Goal: Task Accomplishment & Management: Use online tool/utility

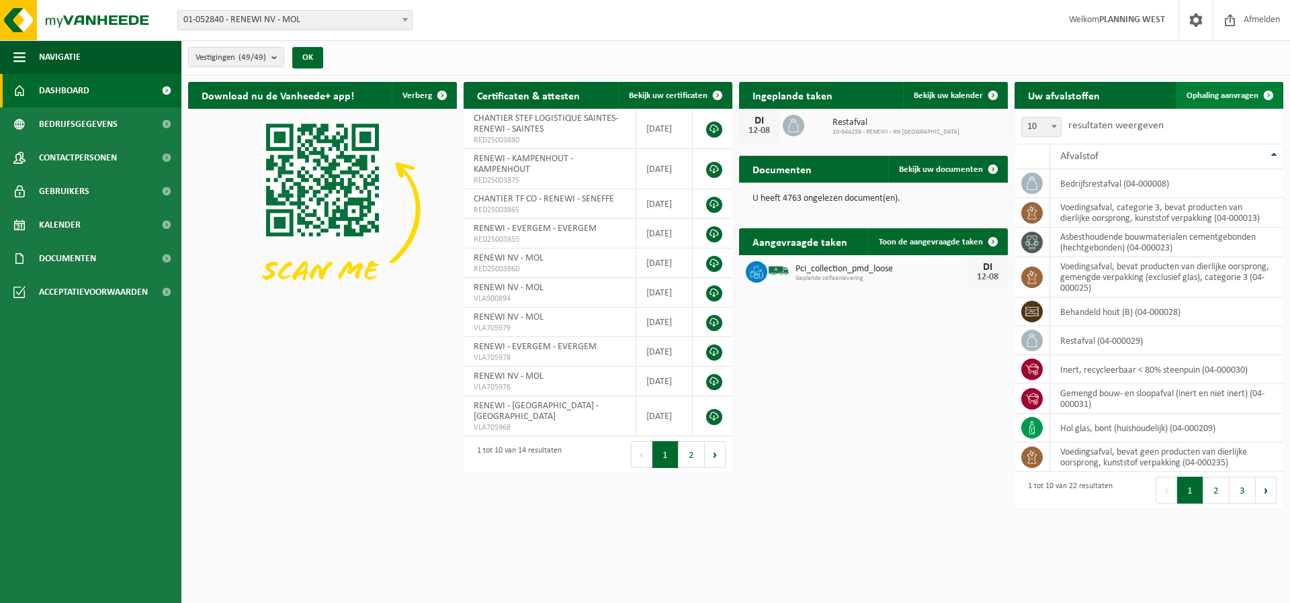
click at [1240, 96] on span "Ophaling aanvragen" at bounding box center [1223, 95] width 72 height 9
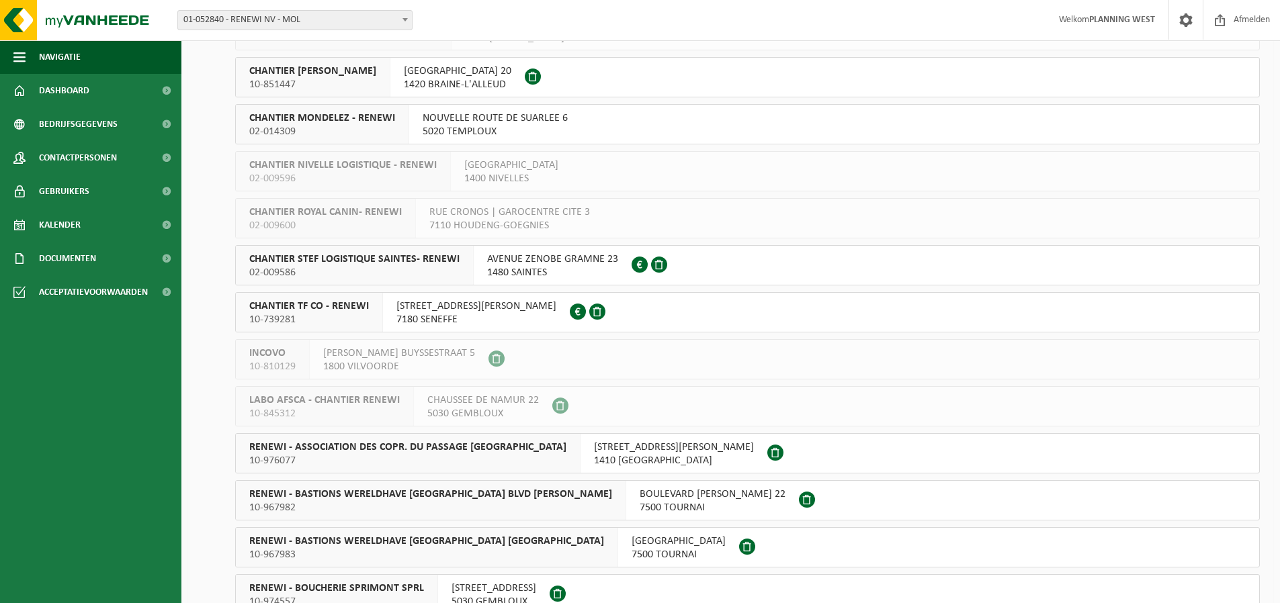
scroll to position [1772, 0]
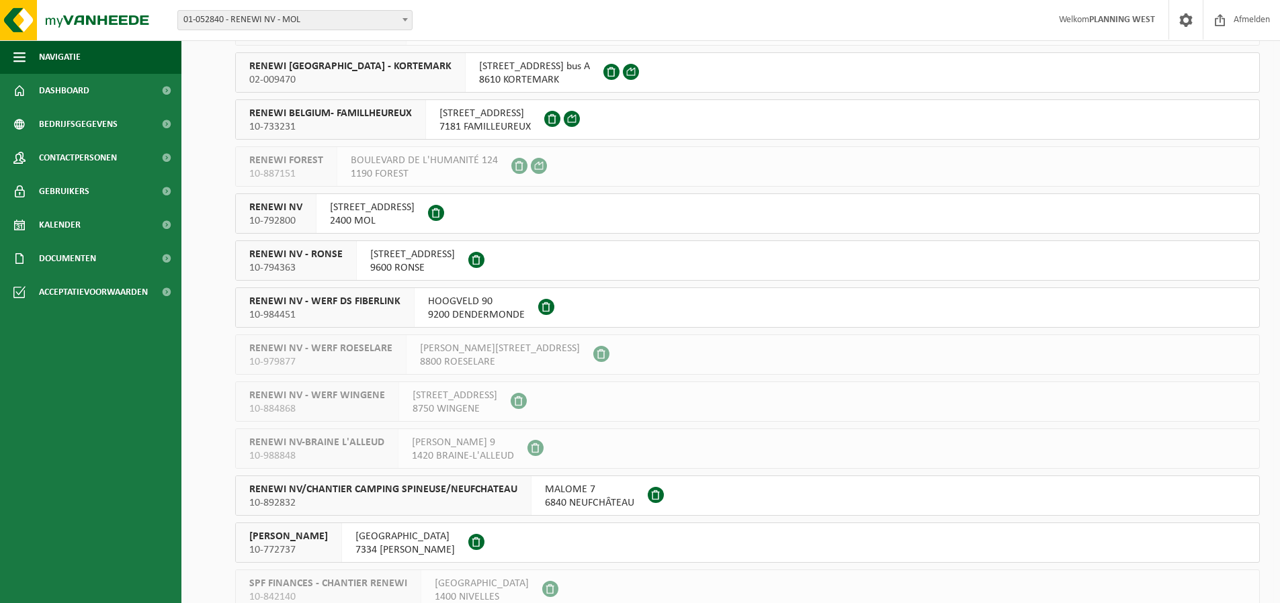
click at [501, 309] on span "HOOGVELD 90 9200 DENDERMONDE" at bounding box center [476, 308] width 97 height 27
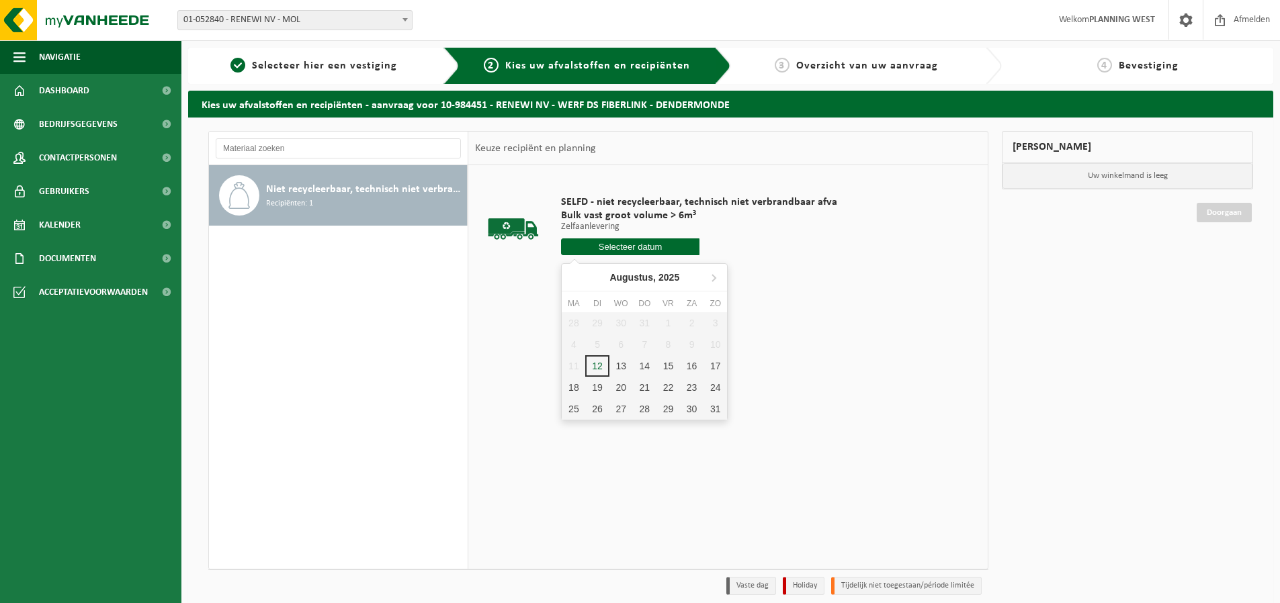
click at [675, 248] on input "text" at bounding box center [630, 247] width 138 height 17
click at [623, 369] on div "13" at bounding box center [621, 365] width 24 height 21
type input "Van 2025-08-13"
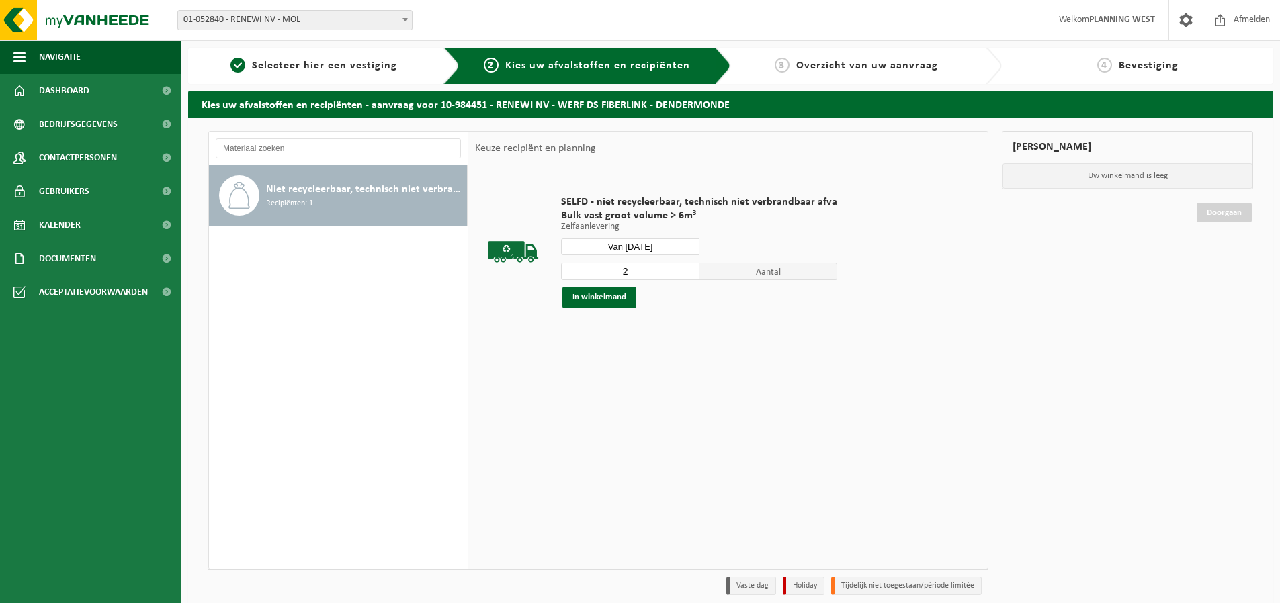
type input "2"
click at [683, 269] on input "2" at bounding box center [630, 271] width 138 height 17
click at [623, 303] on button "In winkelmand" at bounding box center [599, 297] width 74 height 21
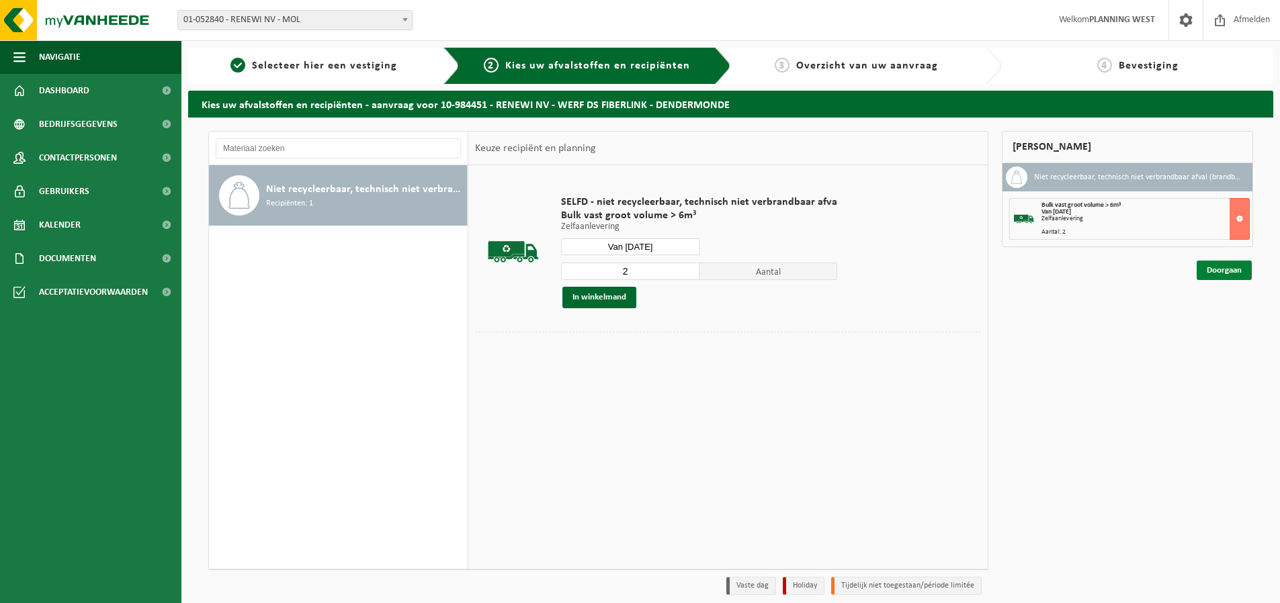
click at [1225, 271] on link "Doorgaan" at bounding box center [1224, 270] width 55 height 19
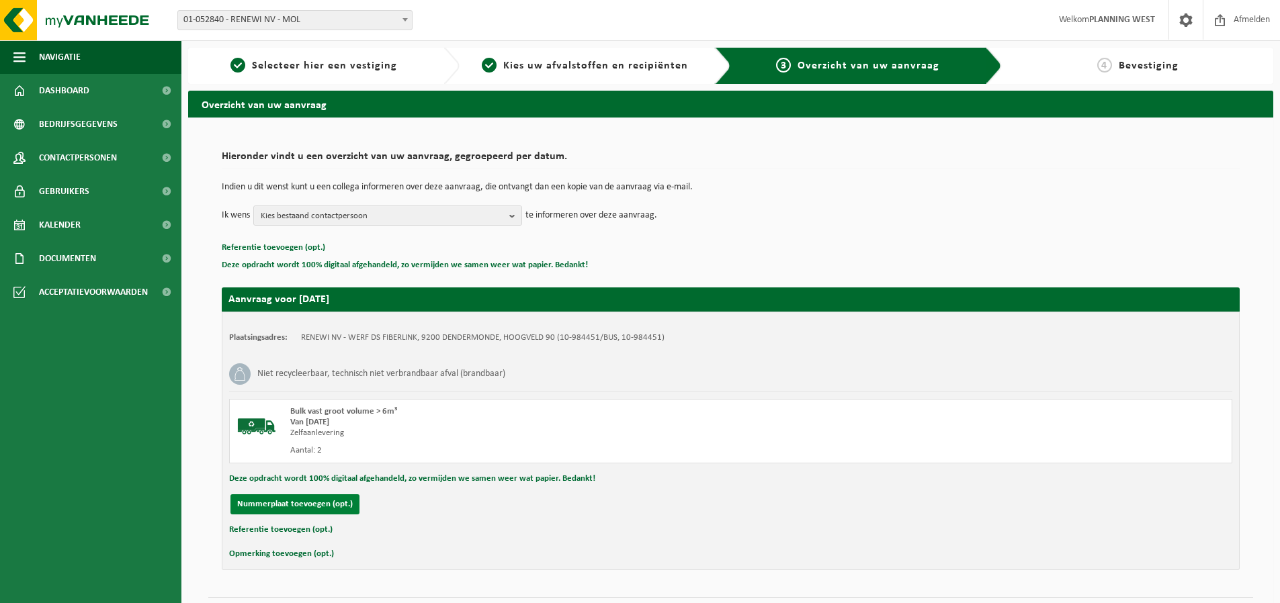
click at [297, 506] on button "Nummerplaat toevoegen (opt.)" at bounding box center [294, 504] width 129 height 20
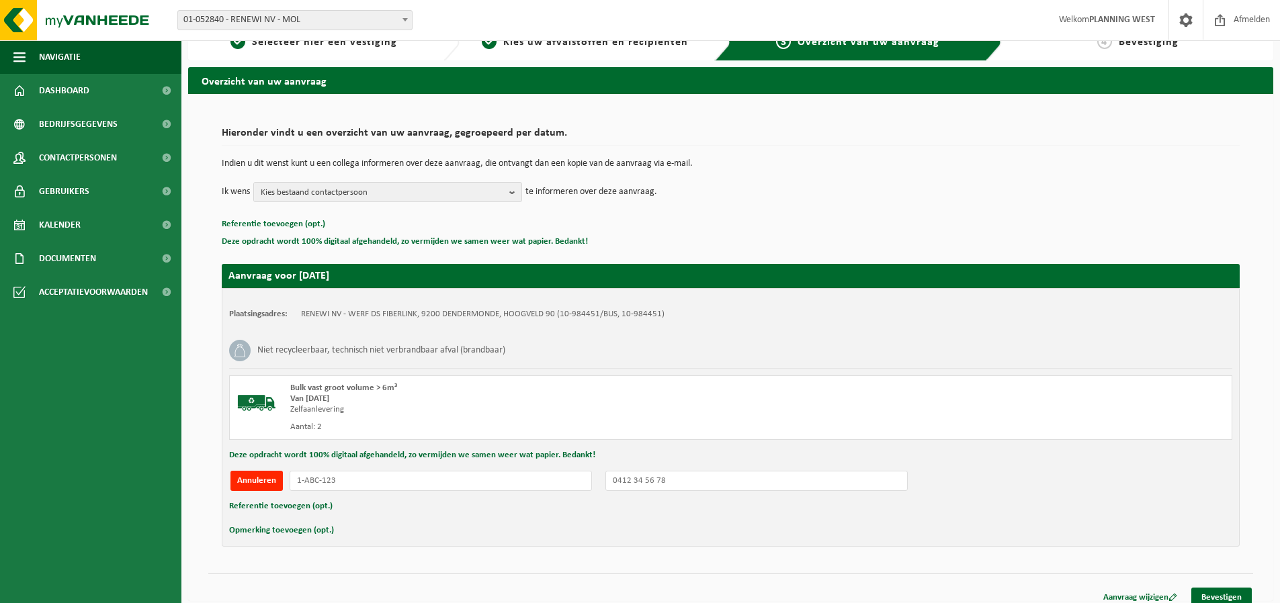
scroll to position [35, 0]
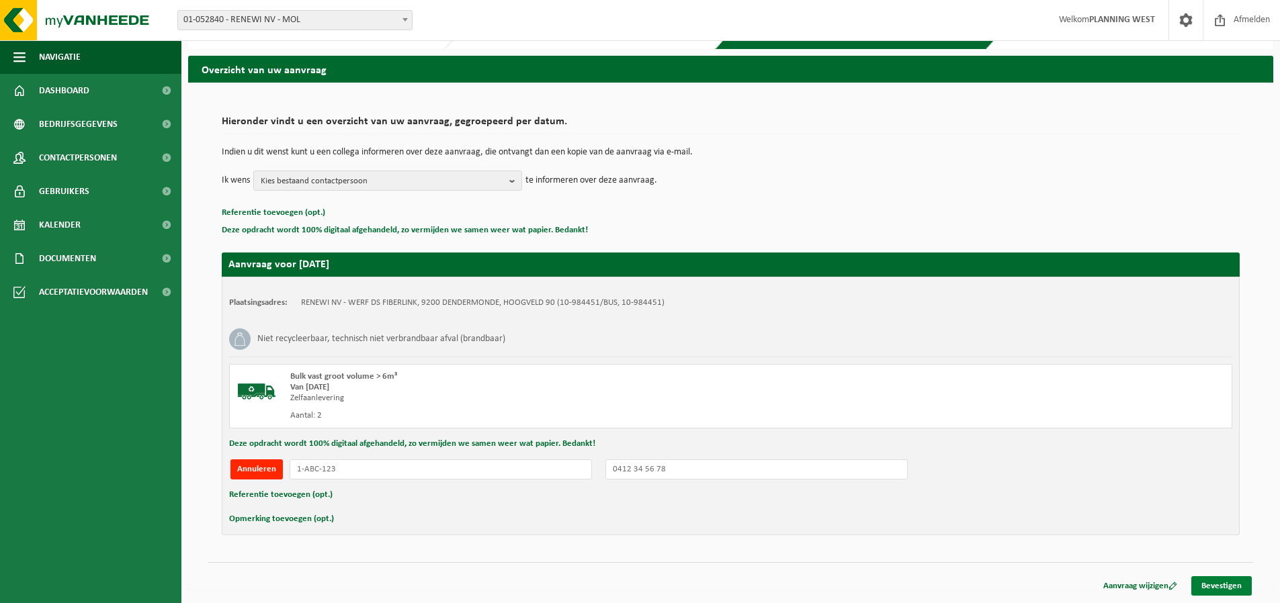
click at [1203, 586] on link "Bevestigen" at bounding box center [1221, 585] width 60 height 19
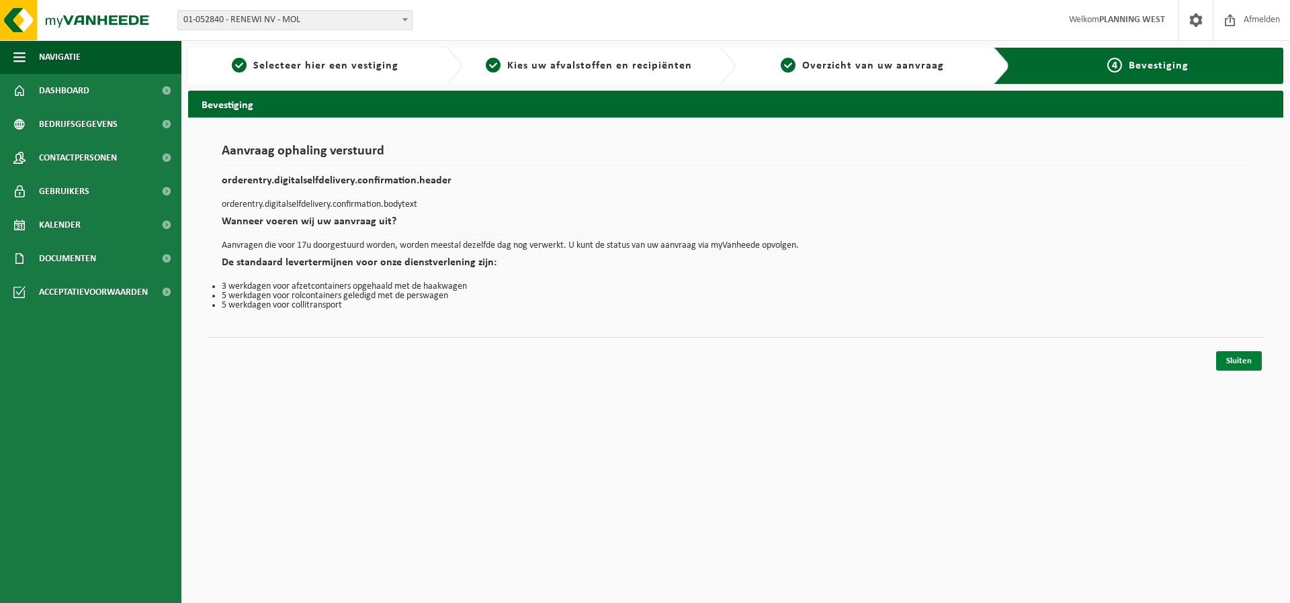
click at [1242, 363] on link "Sluiten" at bounding box center [1239, 360] width 46 height 19
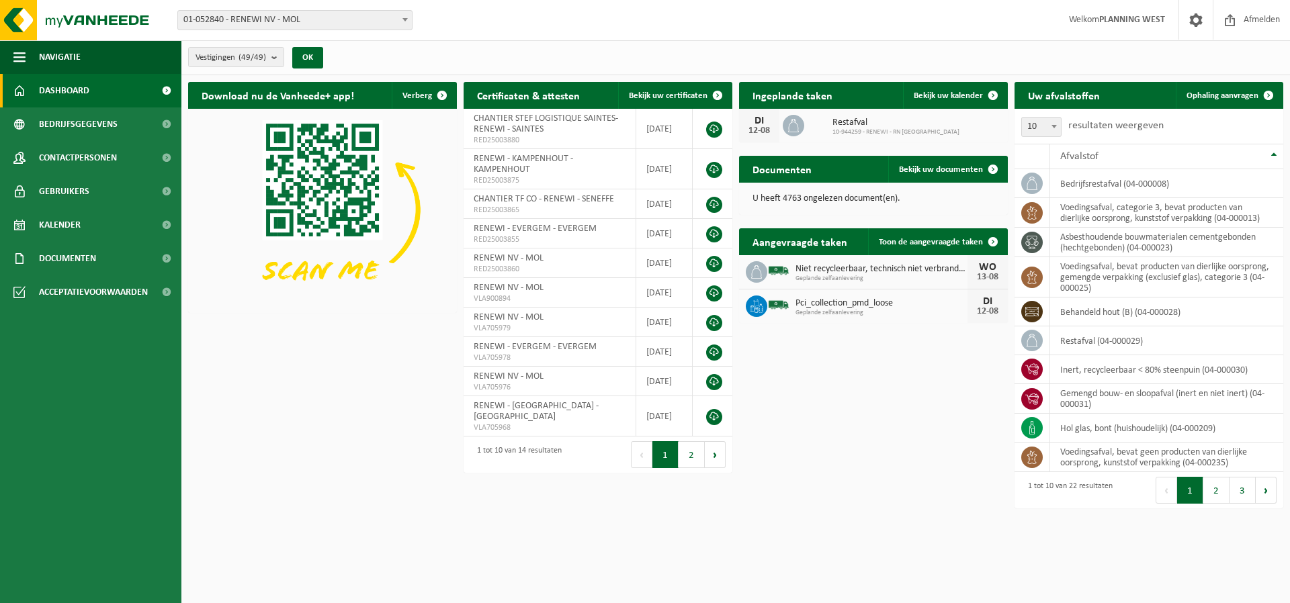
click at [93, 404] on ul "Navigatie Afmelden Dashboard Bedrijfsgegevens Contactpersonen Gebruikers Kalend…" at bounding box center [90, 321] width 181 height 563
